Goal: Task Accomplishment & Management: Manage account settings

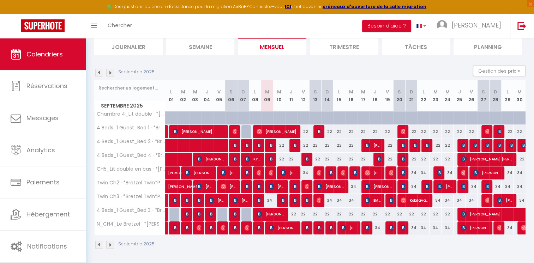
click at [306, 47] on ul "Journalier Semaine Mensuel Trimestre Tâches Planning" at bounding box center [309, 46] width 431 height 17
click at [271, 146] on img at bounding box center [272, 146] width 6 height 6
select select "OK"
select select "0"
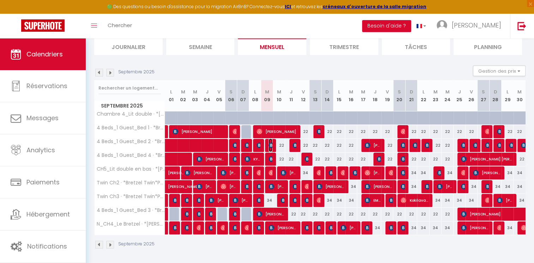
select select "0"
select select "1"
select select
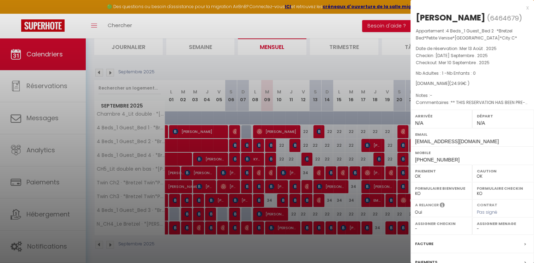
click at [352, 66] on div at bounding box center [267, 131] width 534 height 263
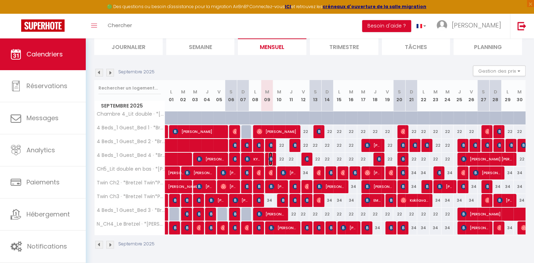
click at [270, 158] on img at bounding box center [272, 159] width 6 height 6
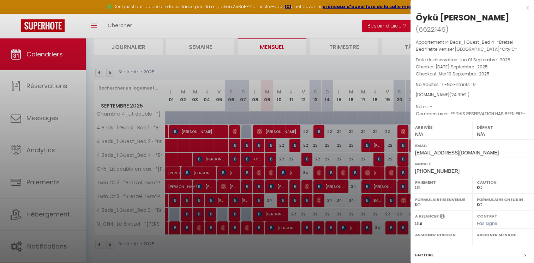
click at [284, 58] on div at bounding box center [267, 131] width 534 height 263
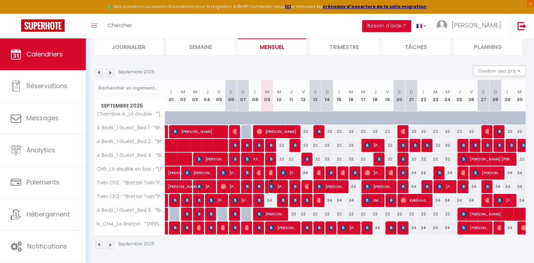
click at [271, 186] on img at bounding box center [272, 187] width 6 height 6
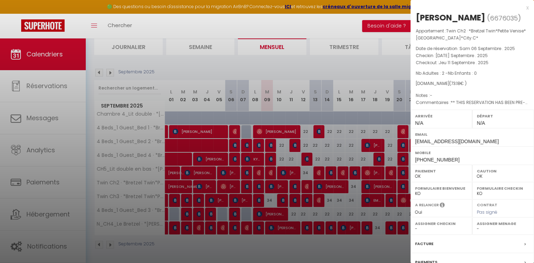
click at [286, 56] on div at bounding box center [267, 131] width 534 height 263
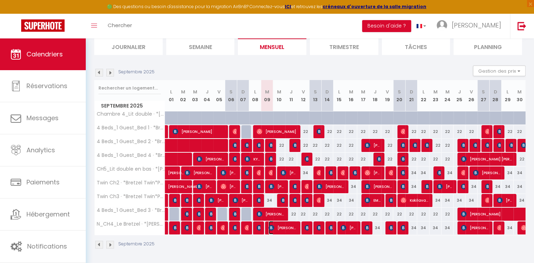
click at [274, 227] on img at bounding box center [272, 228] width 6 height 6
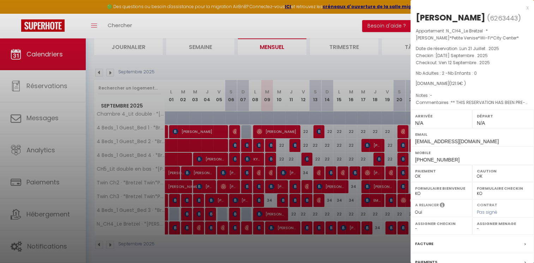
click at [296, 64] on div at bounding box center [267, 131] width 534 height 263
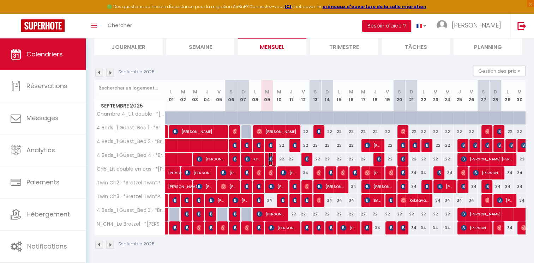
click at [270, 160] on img at bounding box center [272, 159] width 6 height 6
select select "KO"
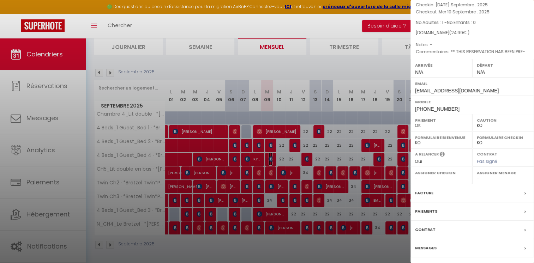
scroll to position [71, 0]
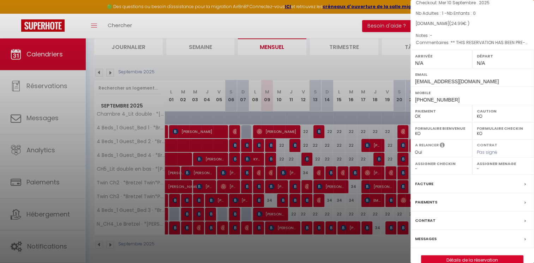
click at [425, 235] on label "Messages" at bounding box center [426, 238] width 22 height 7
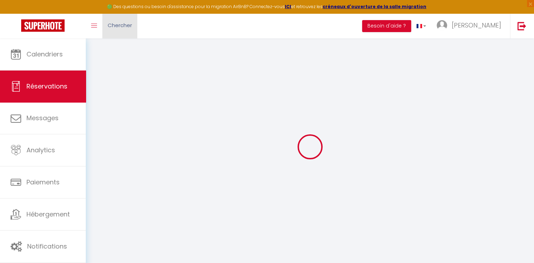
select select
checkbox input "false"
type textarea "** THIS RESERVATION HAS BEEN PRE-PAID ** Approximate time of arrival: between 2…"
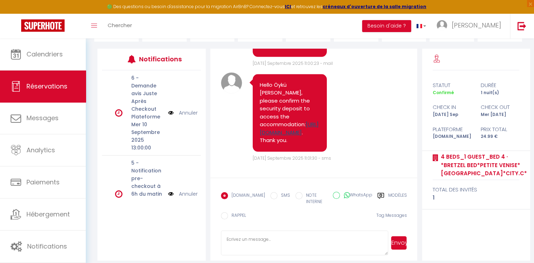
scroll to position [3951, 0]
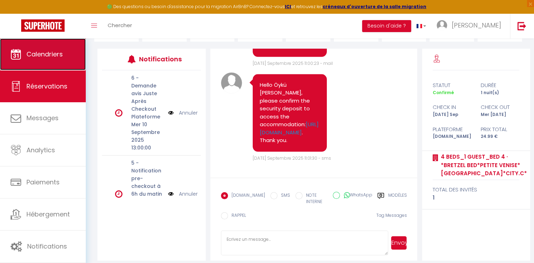
click at [64, 54] on link "Calendriers" at bounding box center [43, 54] width 86 height 32
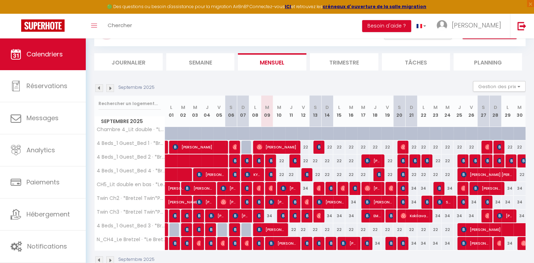
scroll to position [49, 0]
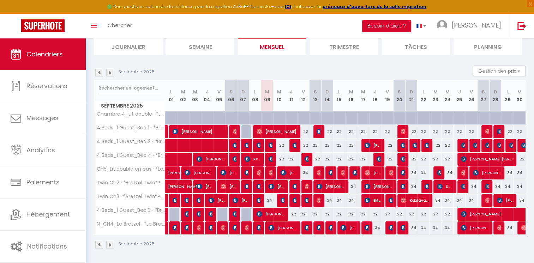
click at [97, 73] on img at bounding box center [99, 73] width 8 height 8
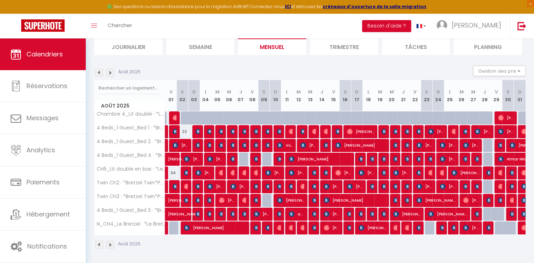
click at [110, 71] on img at bounding box center [110, 73] width 8 height 8
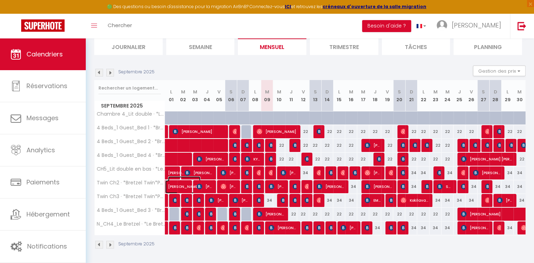
click at [179, 184] on span "[PERSON_NAME]" at bounding box center [184, 183] width 32 height 13
select select "OK"
select select "0"
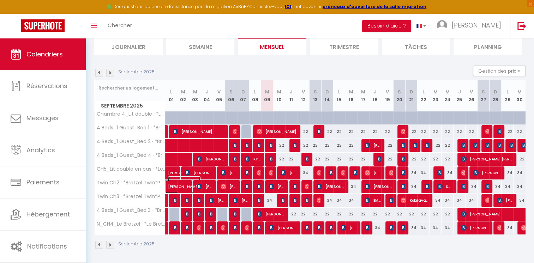
select select "1"
select select
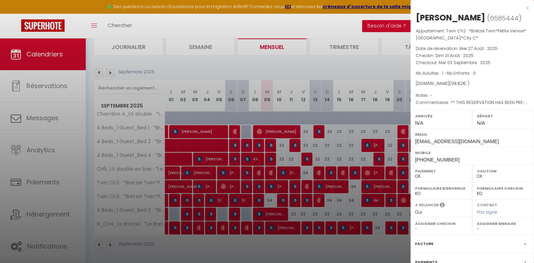
click at [192, 240] on div at bounding box center [267, 131] width 534 height 263
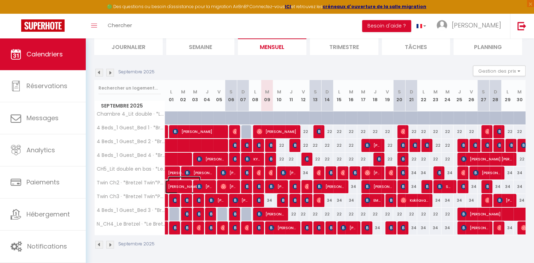
click at [184, 186] on span "[PERSON_NAME]" at bounding box center [184, 183] width 32 height 13
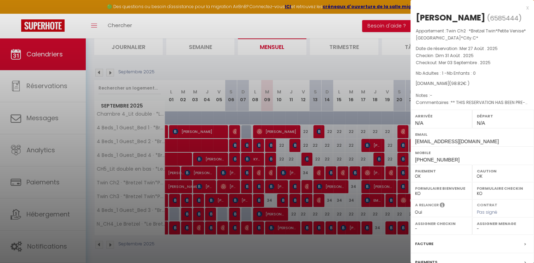
click at [202, 242] on div at bounding box center [267, 131] width 534 height 263
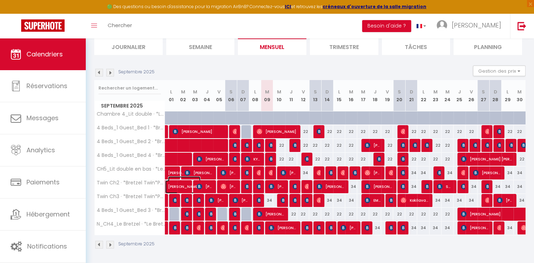
click at [178, 184] on span "[PERSON_NAME]" at bounding box center [184, 183] width 32 height 13
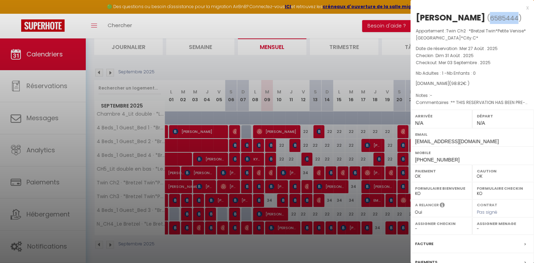
drag, startPoint x: 505, startPoint y: 19, endPoint x: 477, endPoint y: 20, distance: 27.9
click at [487, 20] on span "( 6585444 )" at bounding box center [504, 18] width 35 height 10
copy span "6585444"
click at [310, 67] on div at bounding box center [267, 131] width 534 height 263
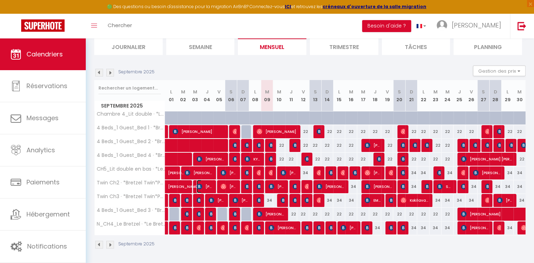
click at [209, 184] on span "[PERSON_NAME]" at bounding box center [205, 186] width 16 height 13
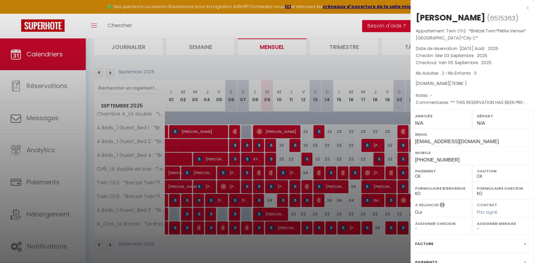
click at [354, 61] on div at bounding box center [267, 131] width 534 height 263
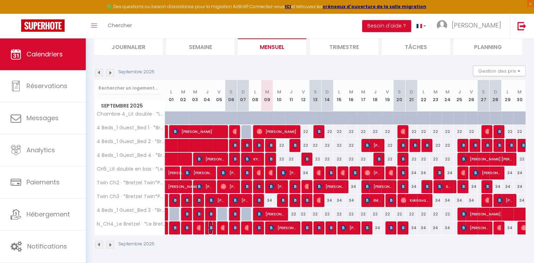
click at [210, 228] on img at bounding box center [212, 228] width 6 height 6
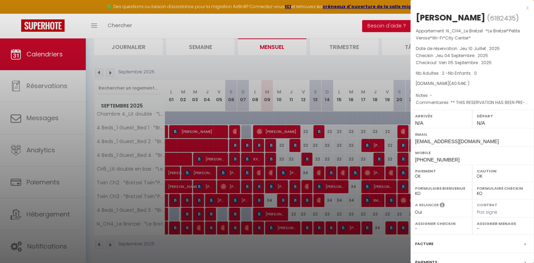
click at [212, 239] on div at bounding box center [267, 131] width 534 height 263
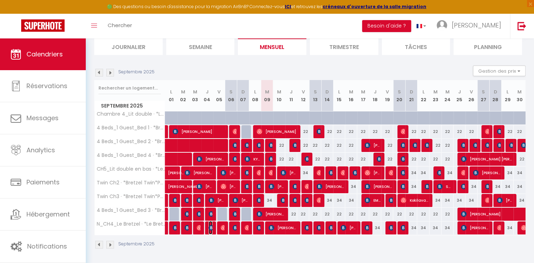
click at [211, 227] on img at bounding box center [212, 228] width 6 height 6
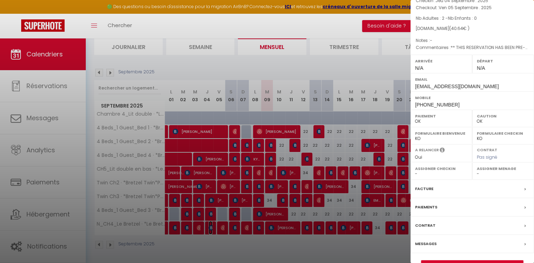
scroll to position [71, 0]
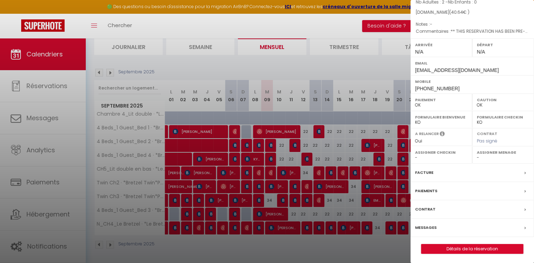
click at [420, 228] on label "Messages" at bounding box center [426, 227] width 22 height 7
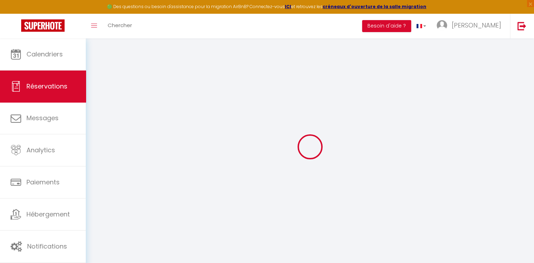
select select
checkbox input "false"
type textarea "** THIS RESERVATION HAS BEEN PRE-PAID ** BOOKING NOTE : Payment charge is EUR 0…"
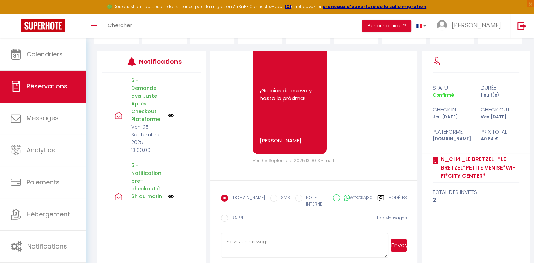
scroll to position [82, 0]
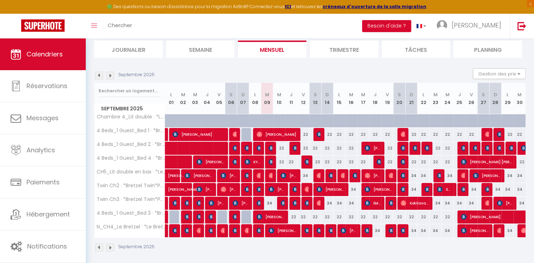
scroll to position [49, 0]
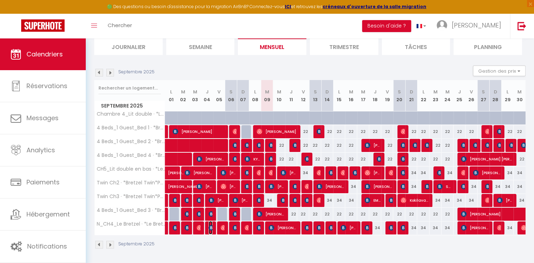
click at [209, 228] on img at bounding box center [212, 228] width 6 height 6
select select "OK"
select select "0"
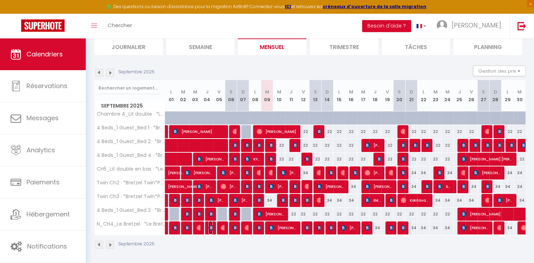
select select "1"
select select
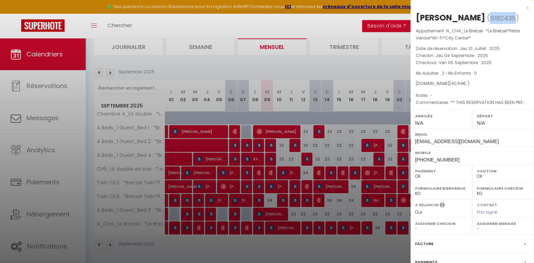
drag, startPoint x: 517, startPoint y: 18, endPoint x: 491, endPoint y: 18, distance: 25.8
click at [491, 18] on span "( 6182435 )" at bounding box center [503, 18] width 32 height 10
copy span "6182435"
click at [336, 64] on div at bounding box center [267, 131] width 534 height 263
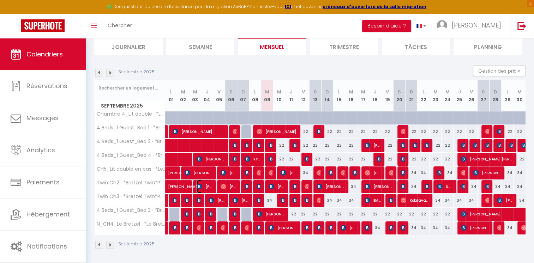
click at [208, 184] on span "[PERSON_NAME]" at bounding box center [205, 186] width 16 height 13
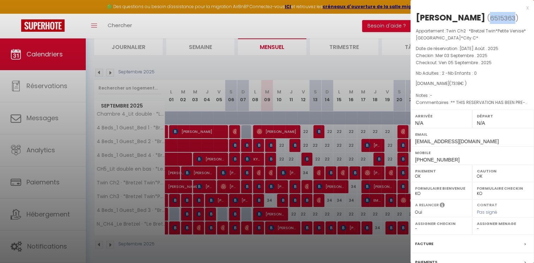
drag, startPoint x: 495, startPoint y: 18, endPoint x: 468, endPoint y: 19, distance: 26.1
click at [487, 19] on span "( 6515363 )" at bounding box center [502, 18] width 31 height 10
copy span "6515363"
click at [395, 66] on div at bounding box center [267, 131] width 534 height 263
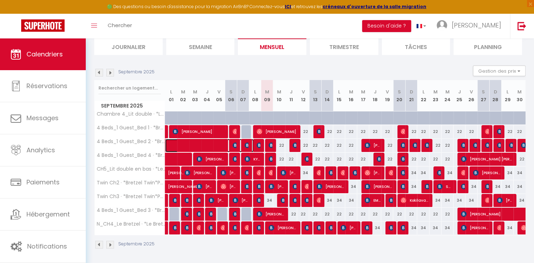
click at [193, 143] on span at bounding box center [213, 145] width 81 height 13
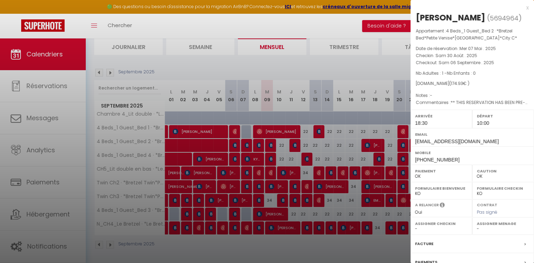
click at [228, 66] on div at bounding box center [267, 131] width 534 height 263
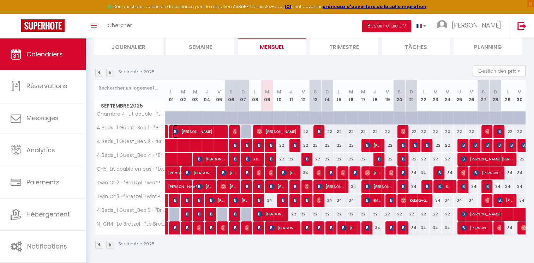
click at [205, 128] on span "[PERSON_NAME]" at bounding box center [199, 131] width 52 height 13
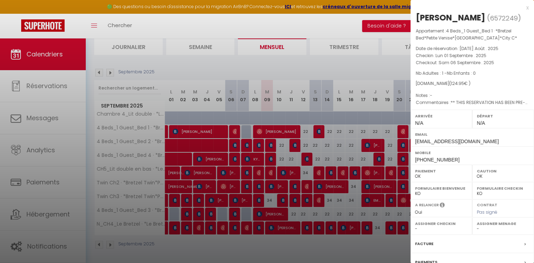
click at [216, 65] on div at bounding box center [267, 131] width 534 height 263
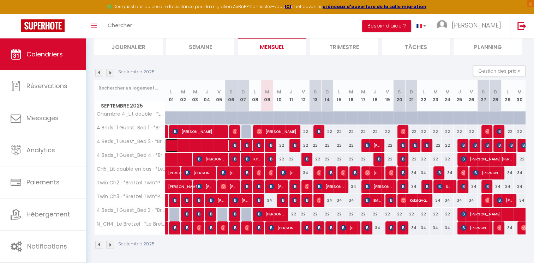
click at [212, 145] on span at bounding box center [213, 145] width 81 height 13
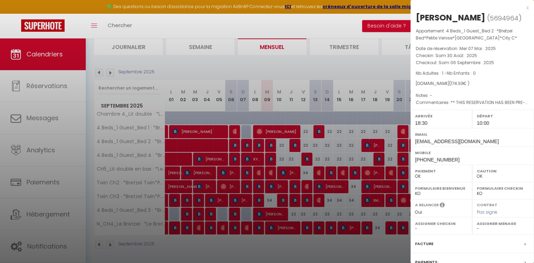
click at [240, 61] on div at bounding box center [267, 131] width 534 height 263
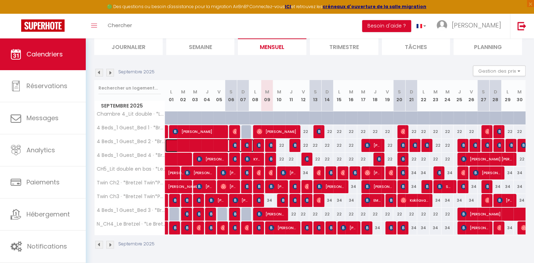
click at [215, 142] on span at bounding box center [213, 145] width 81 height 13
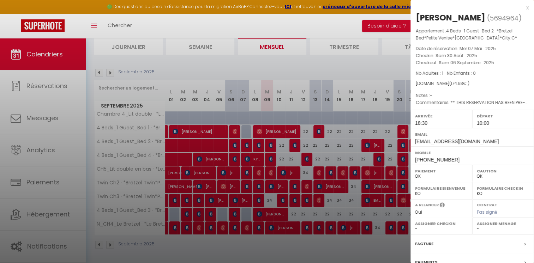
click at [260, 63] on div at bounding box center [267, 131] width 534 height 263
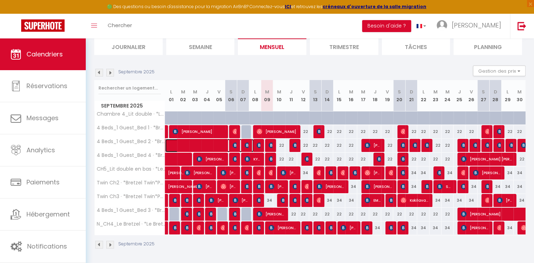
click at [205, 142] on span at bounding box center [213, 145] width 81 height 13
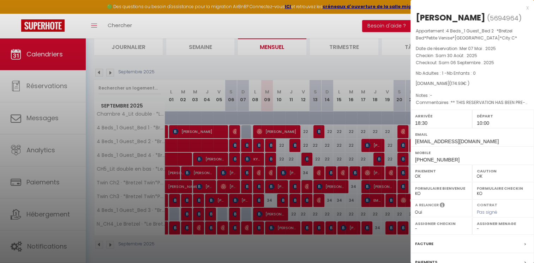
click at [328, 57] on div at bounding box center [267, 131] width 534 height 263
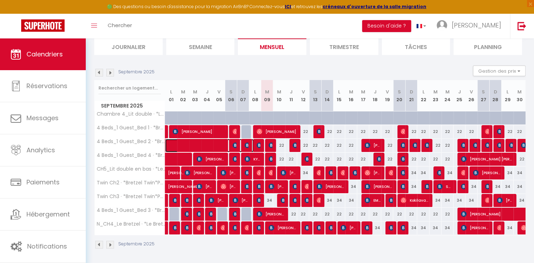
click at [216, 145] on span at bounding box center [213, 145] width 81 height 13
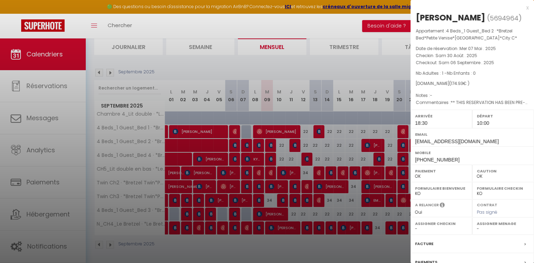
click at [339, 56] on div at bounding box center [267, 131] width 534 height 263
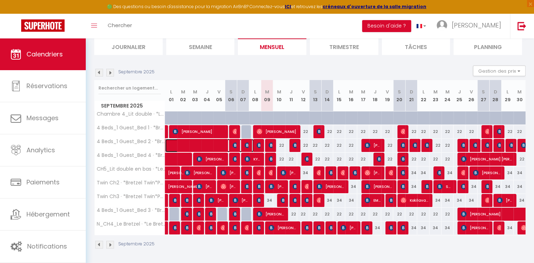
click at [207, 146] on span at bounding box center [213, 145] width 81 height 13
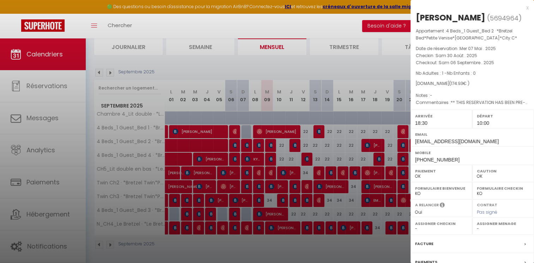
click at [205, 64] on div at bounding box center [267, 131] width 534 height 263
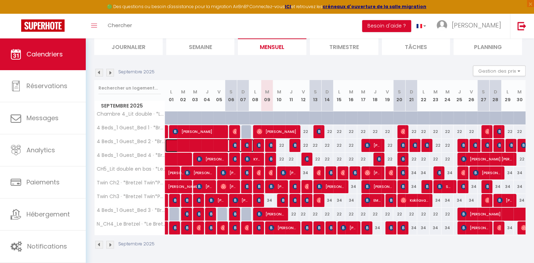
click at [210, 144] on span at bounding box center [213, 145] width 81 height 13
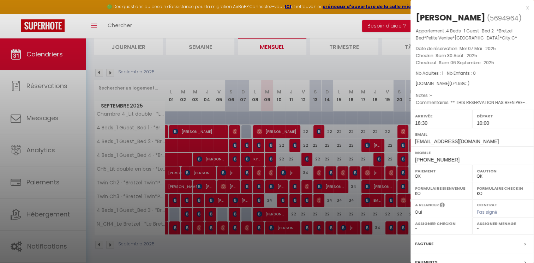
click at [275, 64] on div at bounding box center [267, 131] width 534 height 263
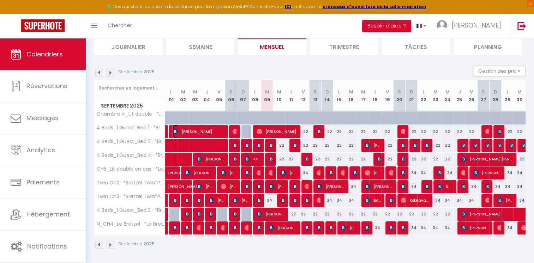
click at [208, 129] on span "[PERSON_NAME]" at bounding box center [199, 131] width 52 height 13
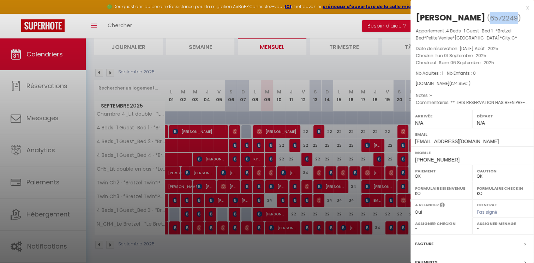
drag, startPoint x: 446, startPoint y: 30, endPoint x: 418, endPoint y: 28, distance: 27.9
click at [487, 23] on span "( 6572249 )" at bounding box center [504, 18] width 34 height 10
copy span "6572249"
click at [314, 64] on div at bounding box center [267, 131] width 534 height 263
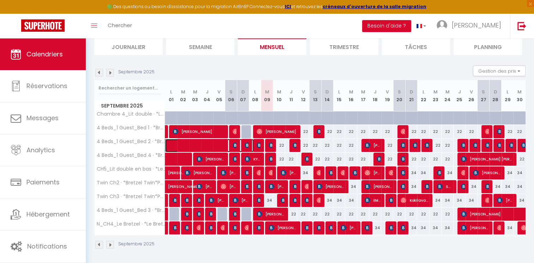
click at [219, 141] on span at bounding box center [213, 145] width 81 height 13
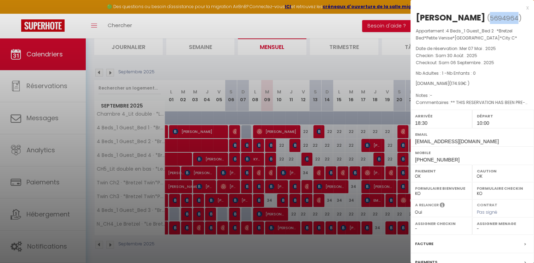
drag, startPoint x: 514, startPoint y: 19, endPoint x: 487, endPoint y: 19, distance: 26.8
click at [487, 19] on span "( 5694964 )" at bounding box center [504, 18] width 35 height 10
copy span "5694964"
click at [259, 64] on div at bounding box center [267, 131] width 534 height 263
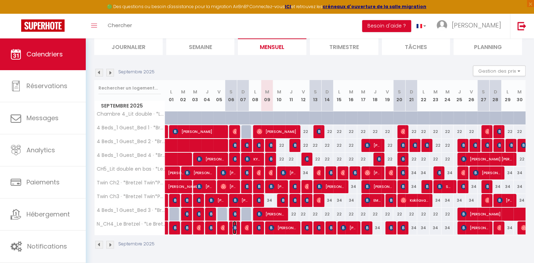
click at [236, 228] on img at bounding box center [236, 228] width 6 height 6
select select "0"
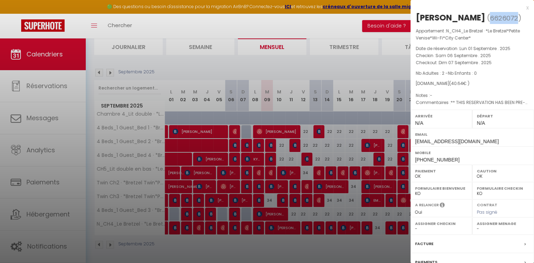
drag, startPoint x: 446, startPoint y: 29, endPoint x: 419, endPoint y: 28, distance: 26.5
click at [487, 23] on span "( 6626072 )" at bounding box center [504, 18] width 34 height 10
copy span "6626072"
click at [271, 60] on div at bounding box center [267, 131] width 534 height 263
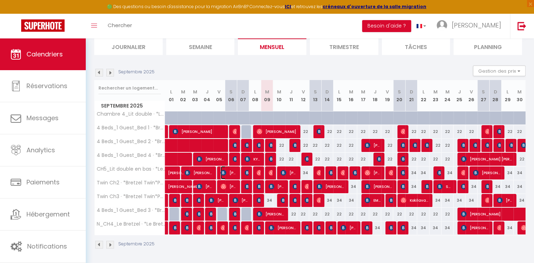
click at [226, 171] on span "[PERSON_NAME]" at bounding box center [229, 172] width 16 height 13
select select "KO"
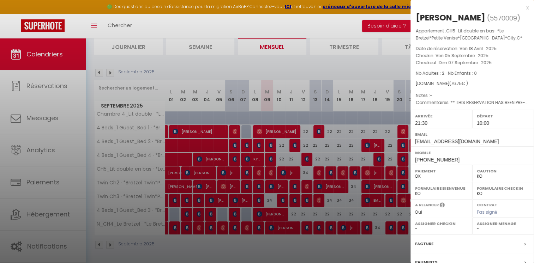
click at [282, 66] on div at bounding box center [267, 131] width 534 height 263
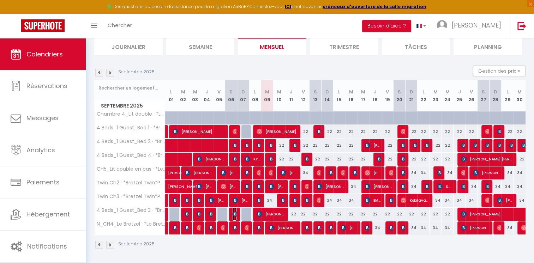
click at [234, 214] on img at bounding box center [236, 214] width 6 height 6
select select "0"
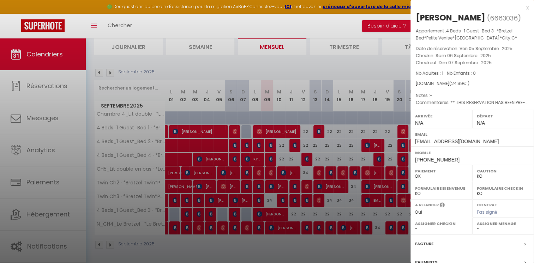
click at [246, 68] on div at bounding box center [267, 131] width 534 height 263
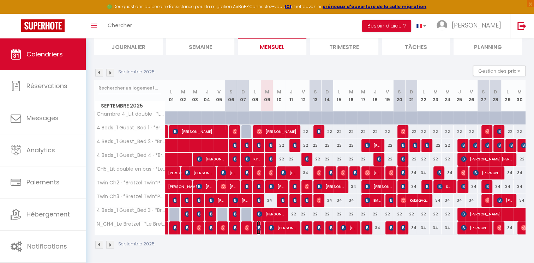
click at [259, 228] on img at bounding box center [260, 228] width 6 height 6
select select "OK"
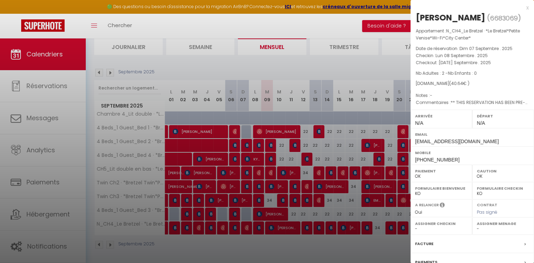
click at [326, 241] on div at bounding box center [267, 131] width 534 height 263
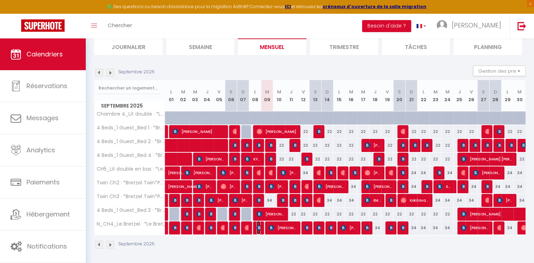
click at [259, 227] on img at bounding box center [260, 228] width 6 height 6
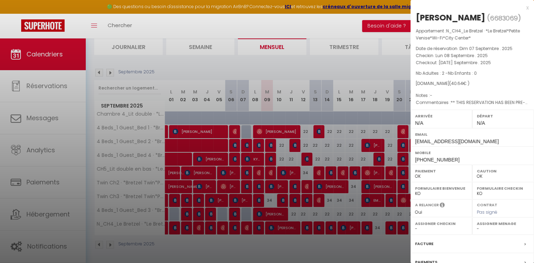
click at [269, 253] on div at bounding box center [267, 131] width 534 height 263
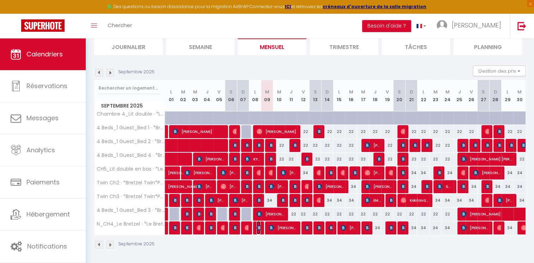
click at [259, 228] on img at bounding box center [260, 228] width 6 height 6
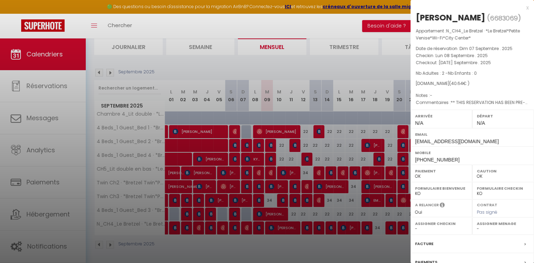
click at [273, 245] on div at bounding box center [267, 131] width 534 height 263
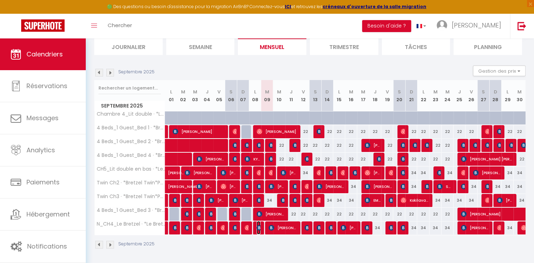
click at [260, 228] on img at bounding box center [260, 228] width 6 height 6
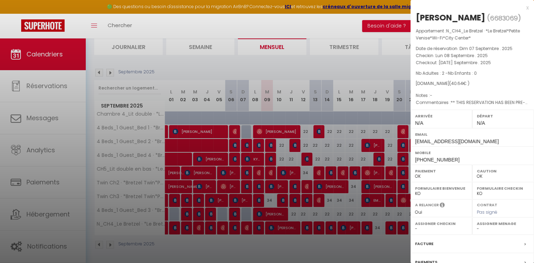
click at [259, 249] on div at bounding box center [267, 131] width 534 height 263
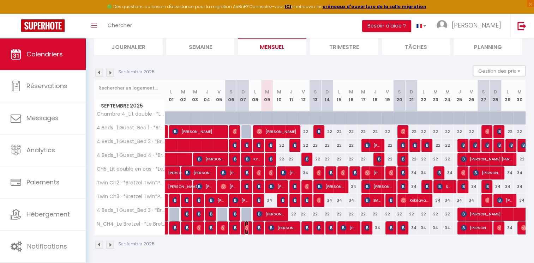
click at [245, 227] on img at bounding box center [248, 228] width 6 height 6
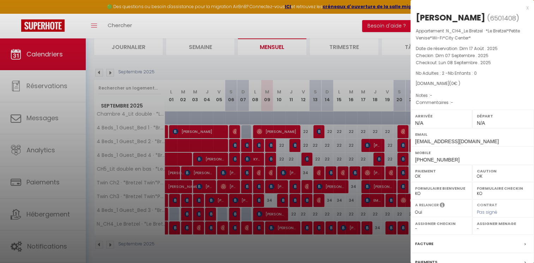
click at [252, 246] on div at bounding box center [267, 131] width 534 height 263
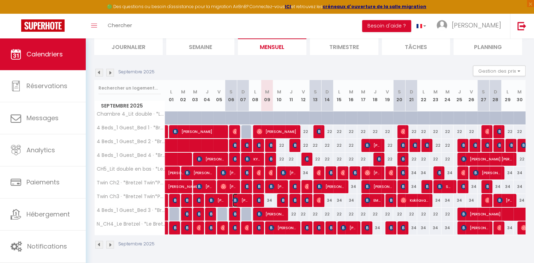
click at [243, 200] on span "[PERSON_NAME]" at bounding box center [241, 200] width 16 height 13
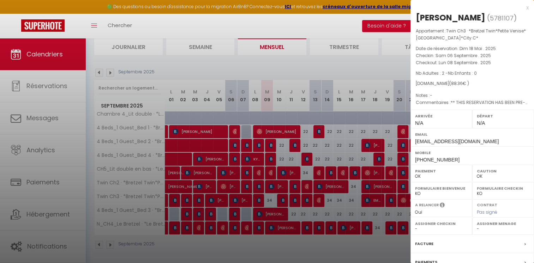
click at [273, 250] on div at bounding box center [267, 131] width 534 height 263
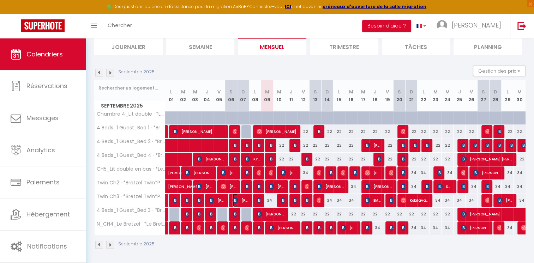
click at [242, 199] on span "[PERSON_NAME]" at bounding box center [241, 200] width 16 height 13
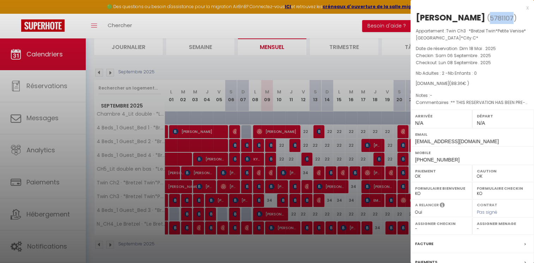
drag, startPoint x: 491, startPoint y: 18, endPoint x: 467, endPoint y: 19, distance: 24.4
click at [487, 19] on span "( 5781107 )" at bounding box center [502, 18] width 30 height 10
copy span "5781107"
click at [297, 54] on div at bounding box center [267, 131] width 534 height 263
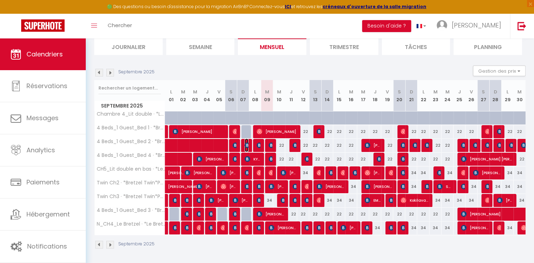
click at [247, 145] on img at bounding box center [248, 146] width 6 height 6
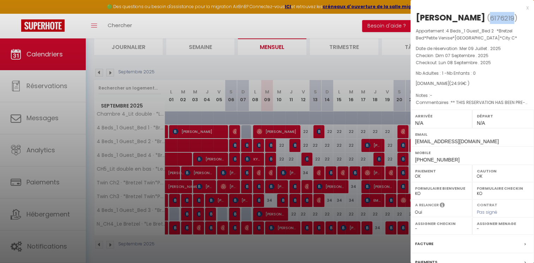
drag, startPoint x: 503, startPoint y: 18, endPoint x: 479, endPoint y: 18, distance: 24.0
click at [487, 18] on span "( 6176219 )" at bounding box center [502, 18] width 30 height 10
click at [294, 68] on div at bounding box center [267, 131] width 534 height 263
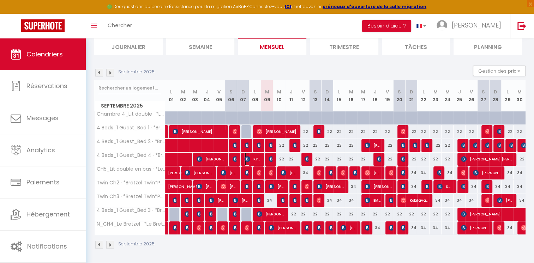
click at [255, 158] on span "KYOUNGSEO [PERSON_NAME]" at bounding box center [253, 159] width 16 height 13
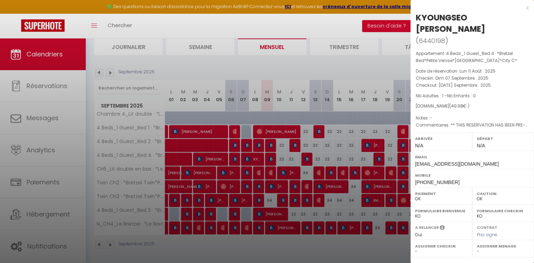
click at [271, 61] on div at bounding box center [267, 131] width 534 height 263
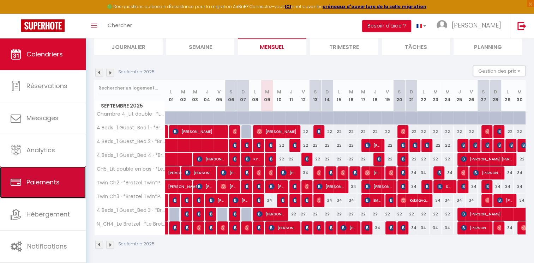
click at [50, 184] on span "Paiements" at bounding box center [42, 182] width 33 height 9
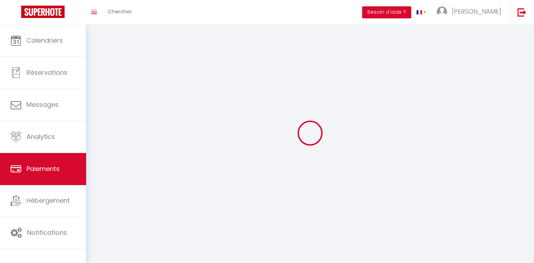
select select "2"
select select "0"
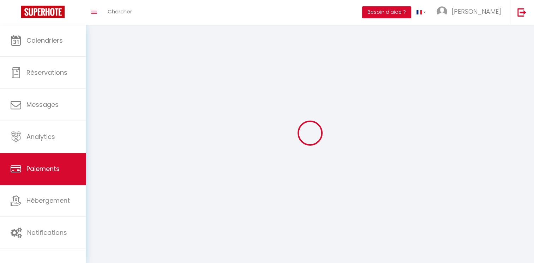
select select "0"
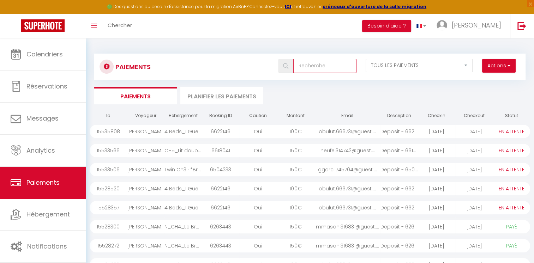
click at [331, 71] on input "text" at bounding box center [324, 66] width 63 height 14
type input "ju"
select select "1"
select select "0"
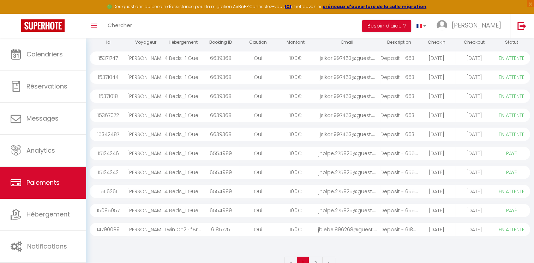
scroll to position [90, 0]
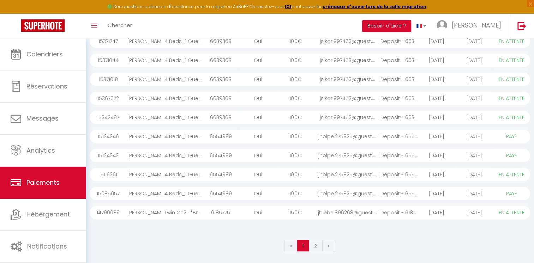
type input "[PERSON_NAME]"
click at [163, 212] on div "[PERSON_NAME]" at bounding box center [145, 212] width 37 height 13
